Goal: Task Accomplishment & Management: Manage account settings

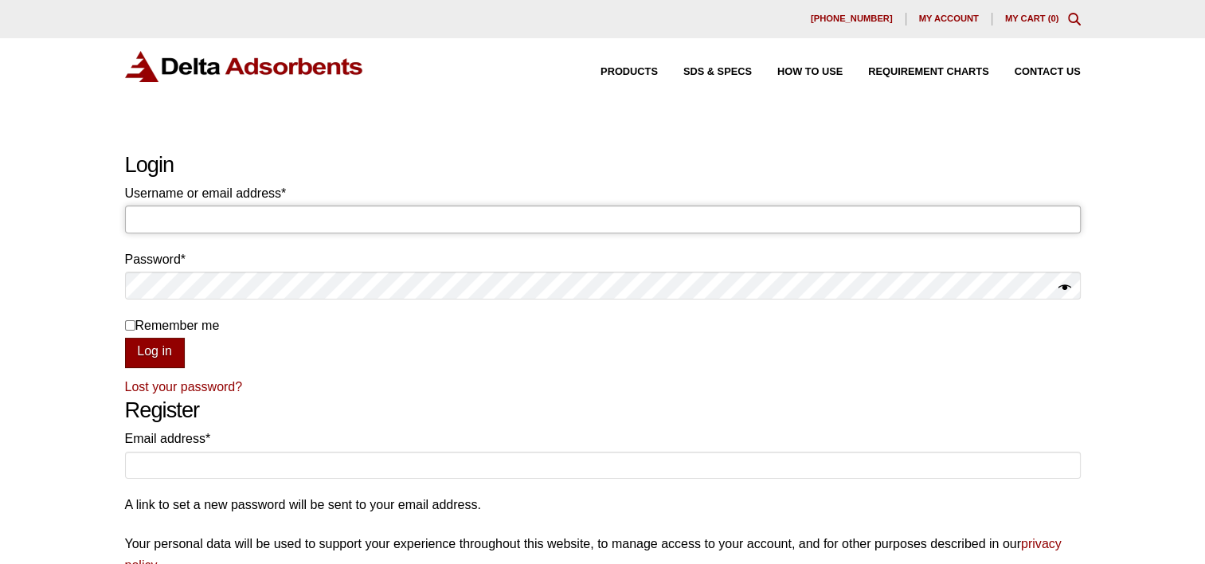
type input "accounting@renix.ca"
click at [170, 356] on button "Log in" at bounding box center [155, 353] width 60 height 30
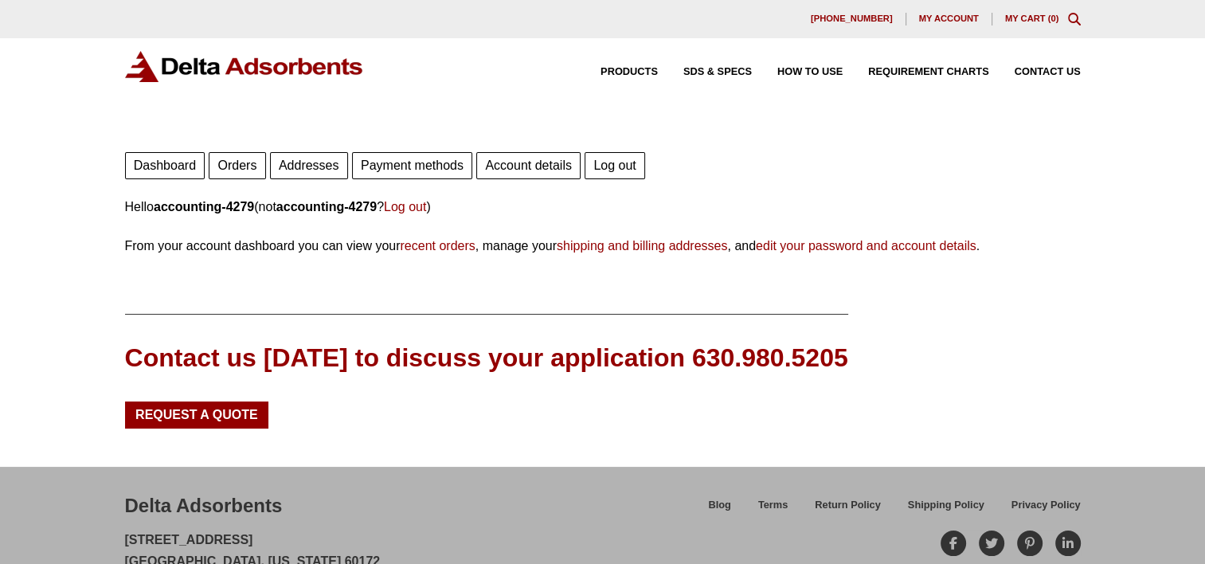
click at [434, 166] on link "Payment methods" at bounding box center [412, 165] width 120 height 27
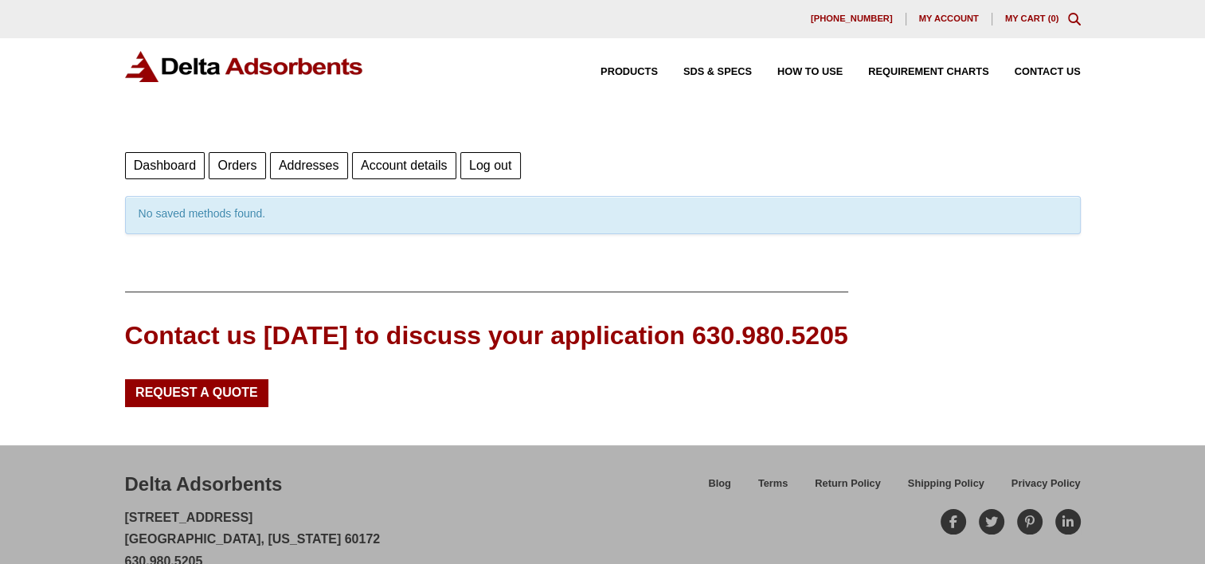
click at [962, 16] on span "My account" at bounding box center [949, 18] width 60 height 9
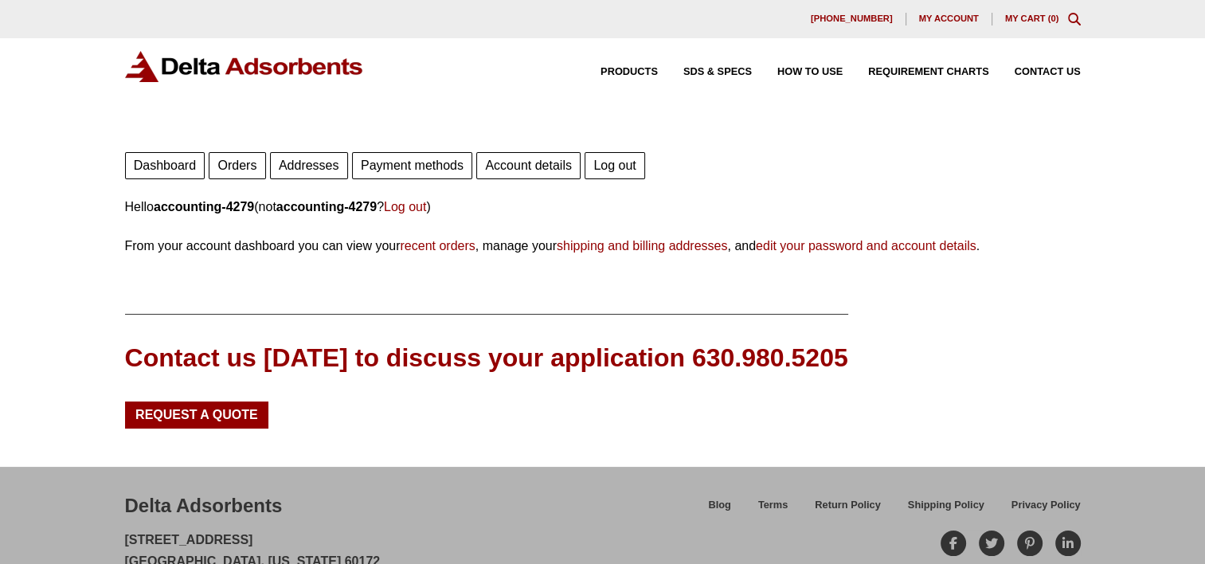
click at [405, 170] on link "Payment methods" at bounding box center [412, 165] width 120 height 27
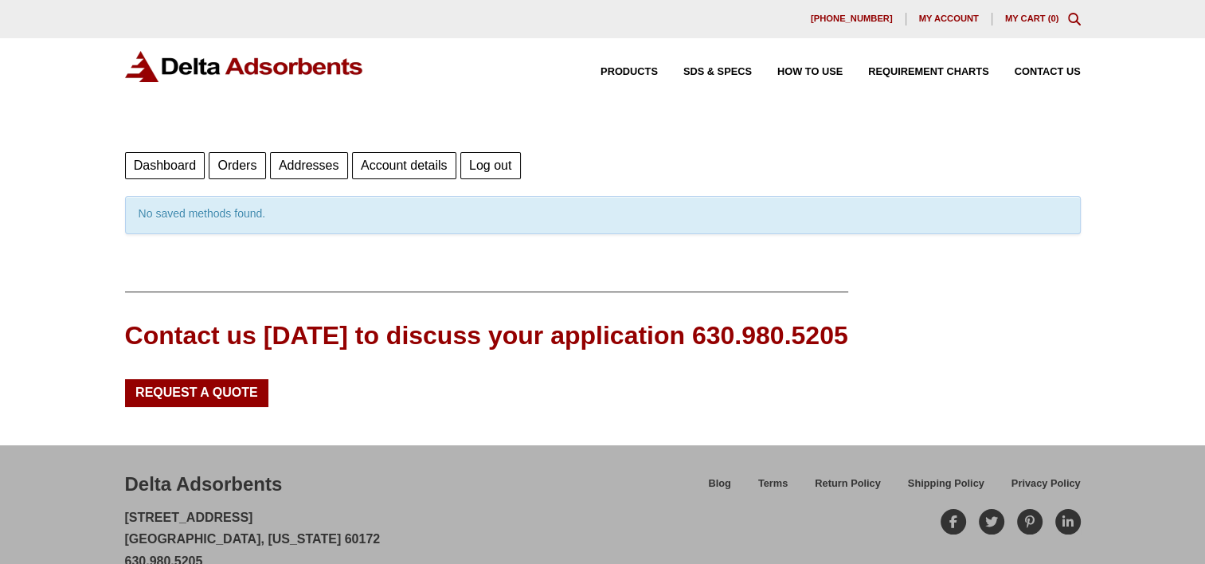
click at [401, 164] on link "Account details" at bounding box center [404, 165] width 104 height 27
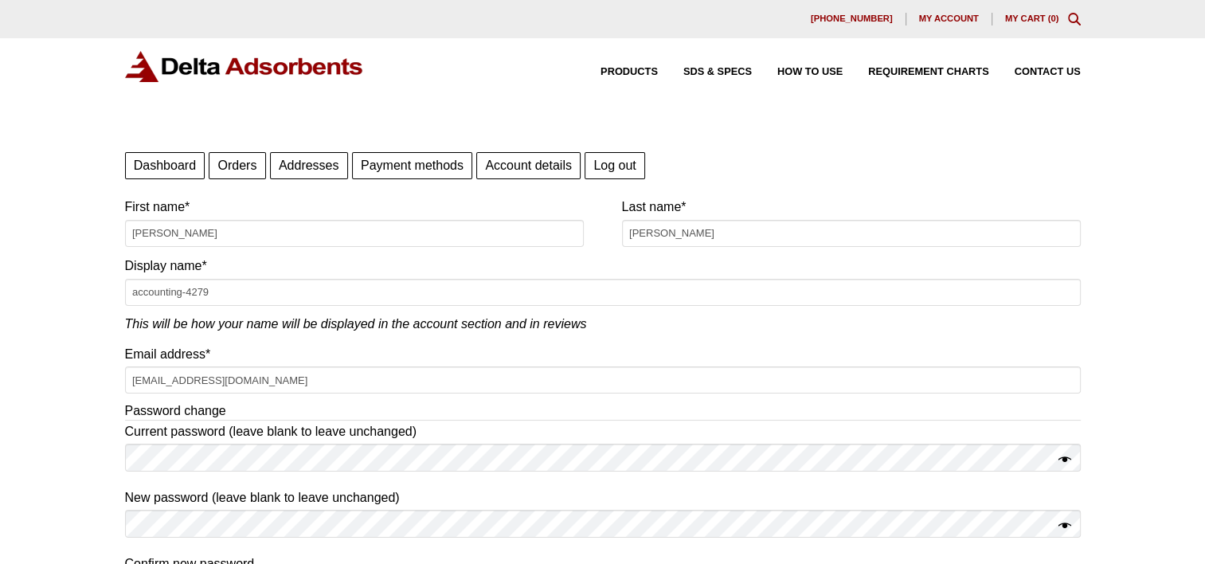
click at [292, 165] on link "Addresses" at bounding box center [309, 165] width 78 height 27
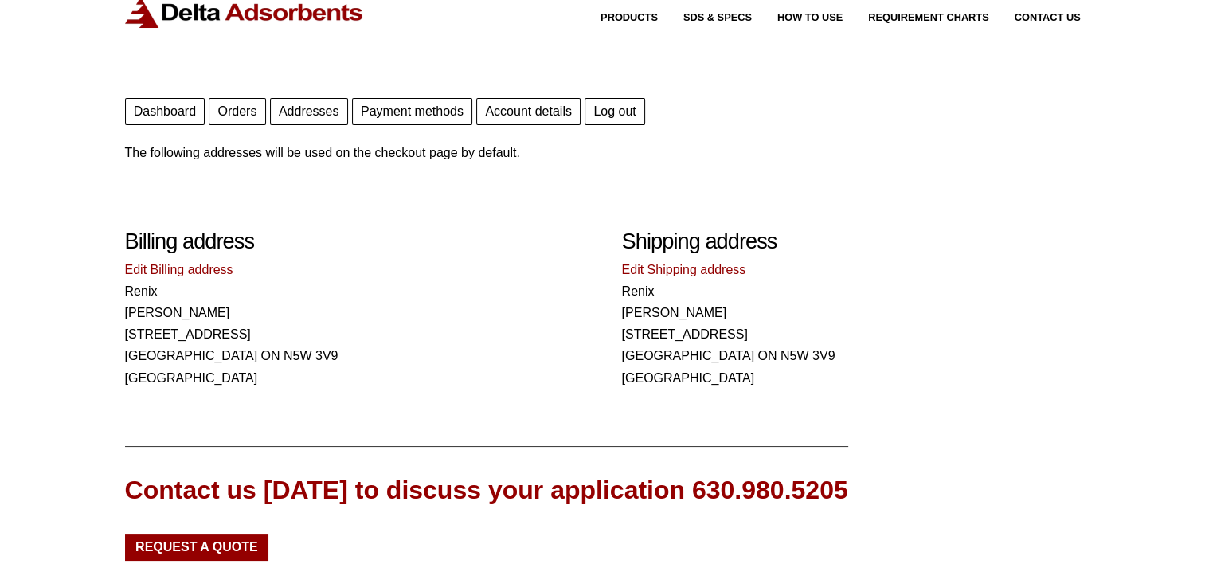
scroll to position [80, 0]
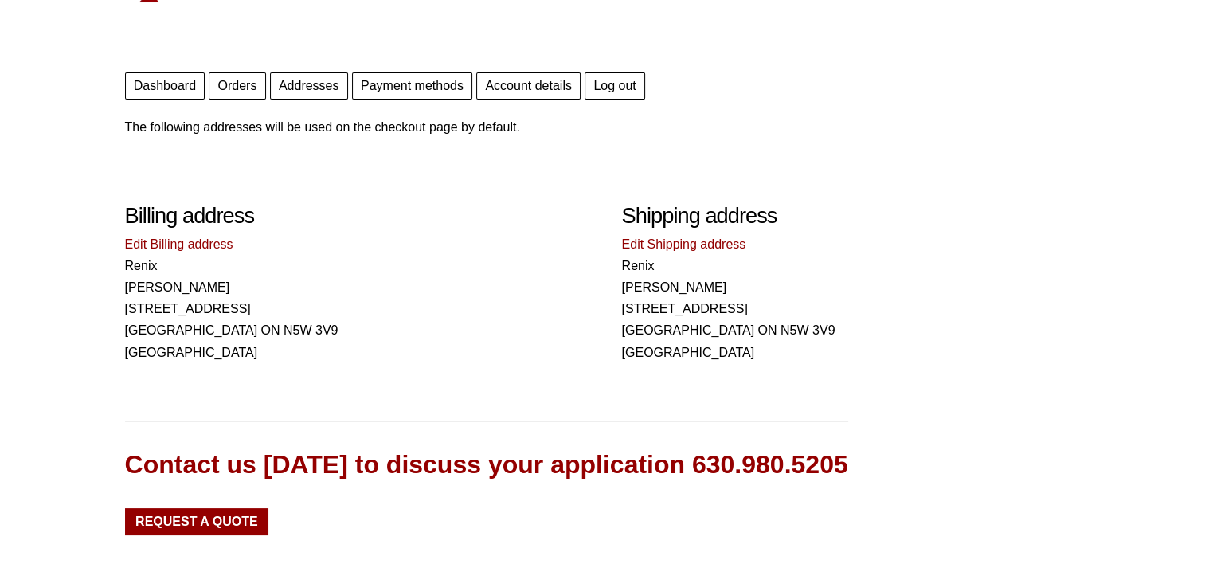
click at [430, 85] on link "Payment methods" at bounding box center [412, 85] width 120 height 27
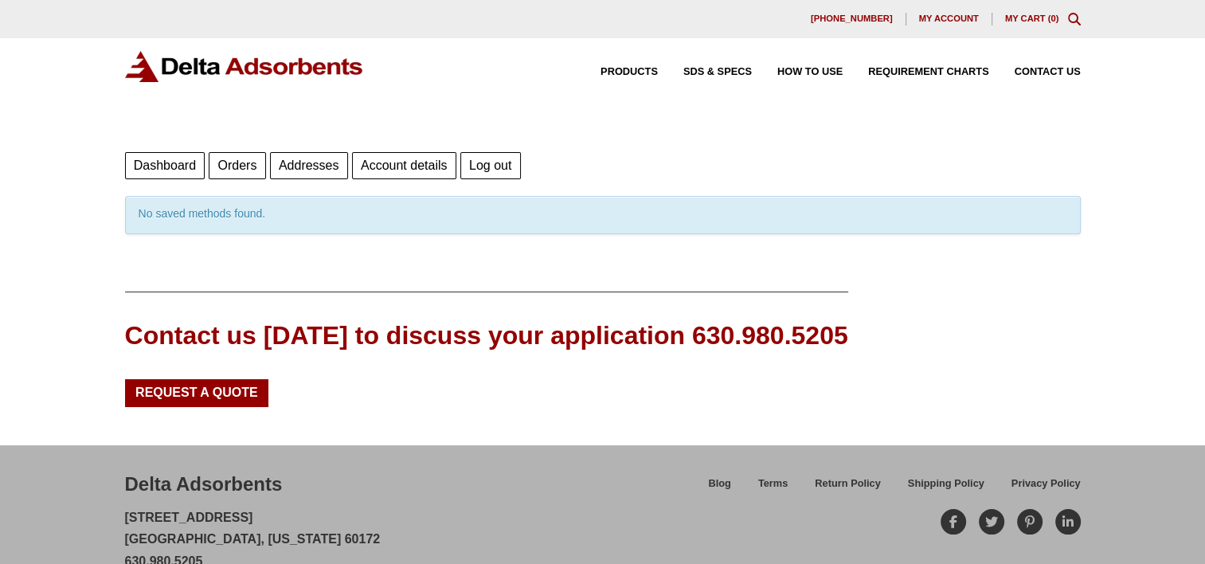
click at [959, 14] on span "My account" at bounding box center [949, 18] width 60 height 9
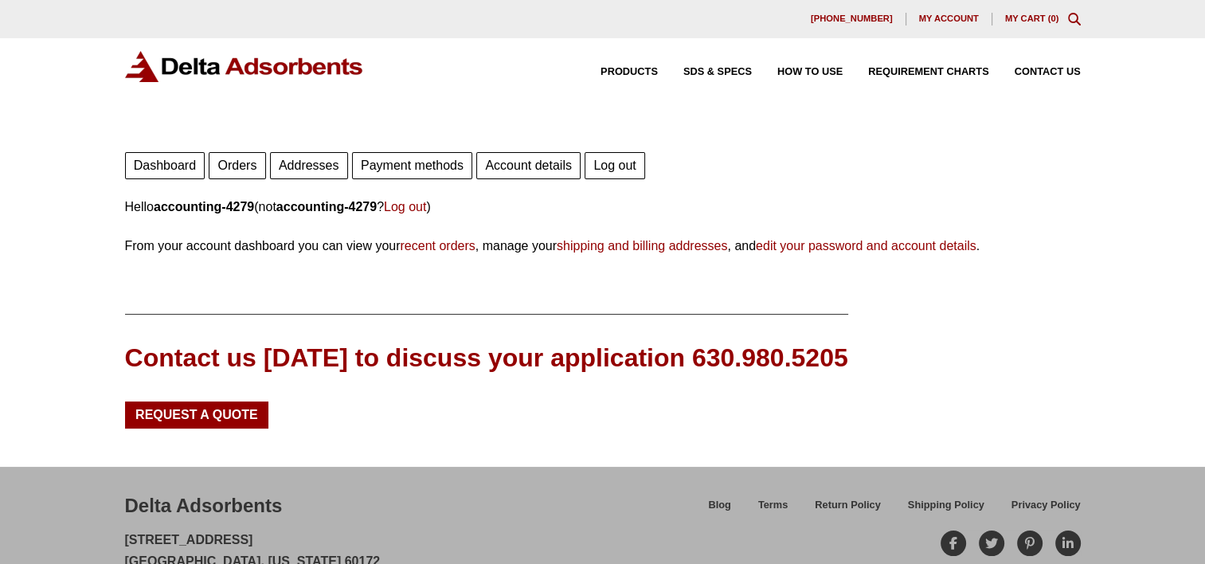
click at [519, 166] on link "Account details" at bounding box center [528, 165] width 104 height 27
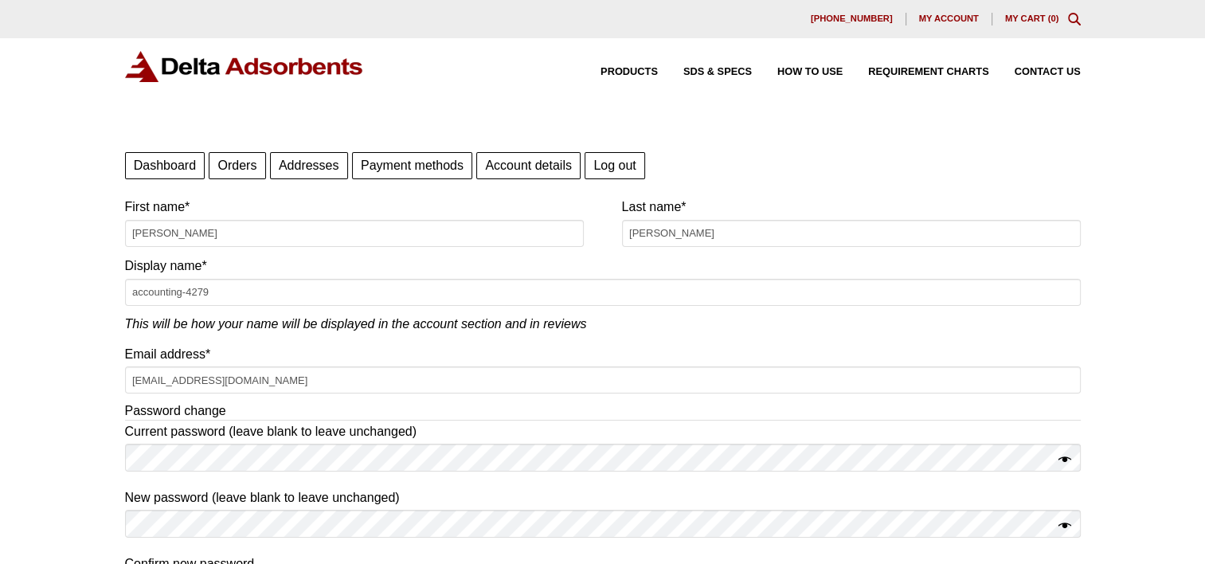
click at [1031, 20] on link "My Cart ( 0 )" at bounding box center [1032, 19] width 54 height 10
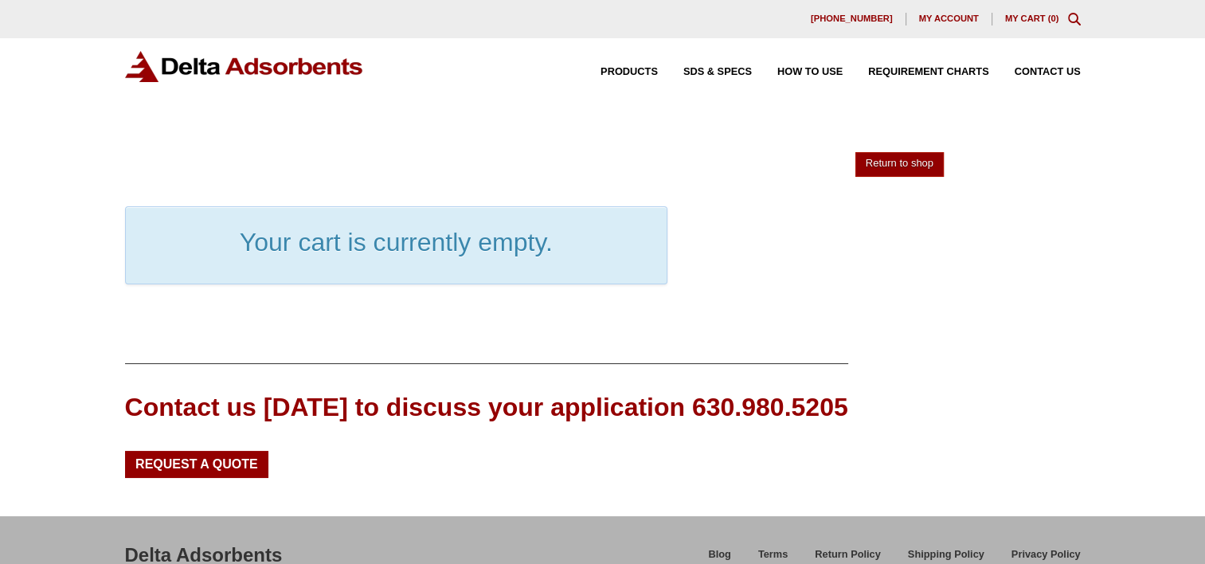
click at [167, 68] on img at bounding box center [244, 66] width 239 height 31
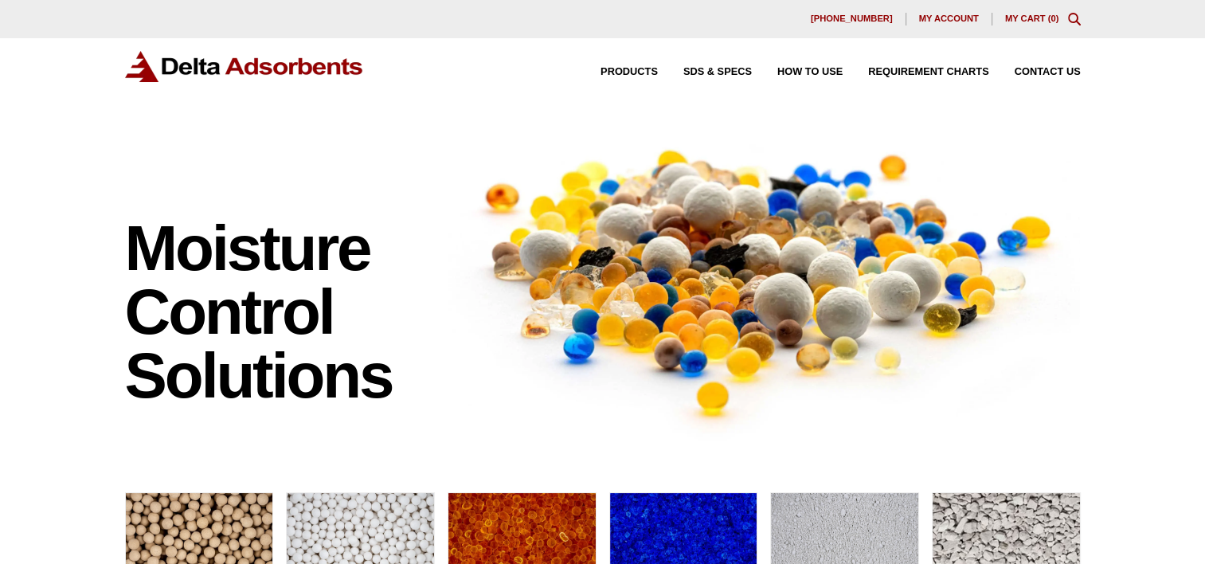
click at [968, 16] on span "My account" at bounding box center [949, 18] width 60 height 9
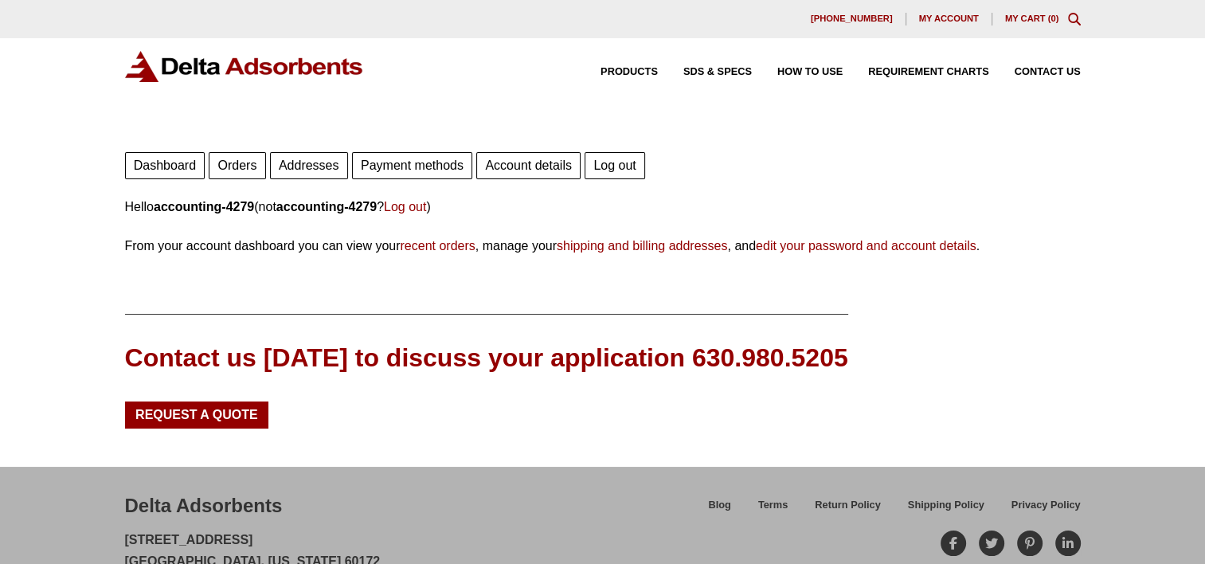
click at [961, 16] on span "My account" at bounding box center [949, 18] width 60 height 9
click at [1032, 23] on link "My Cart ( 0 )" at bounding box center [1032, 19] width 54 height 10
